Goal: Information Seeking & Learning: Check status

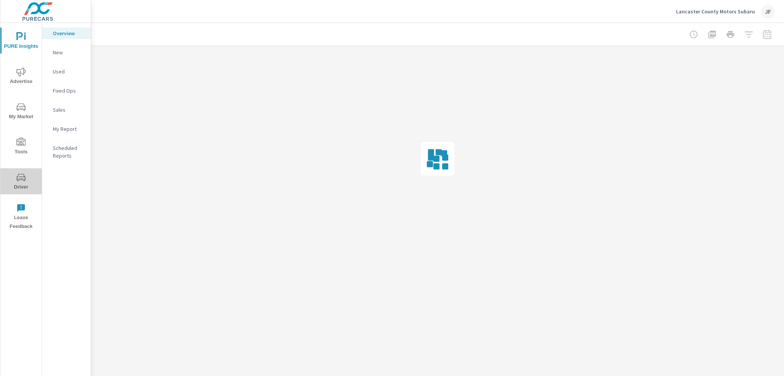
click at [29, 186] on span "Driver" at bounding box center [21, 182] width 37 height 19
click at [54, 53] on p "Search" at bounding box center [69, 53] width 32 height 8
